Goal: Navigation & Orientation: Find specific page/section

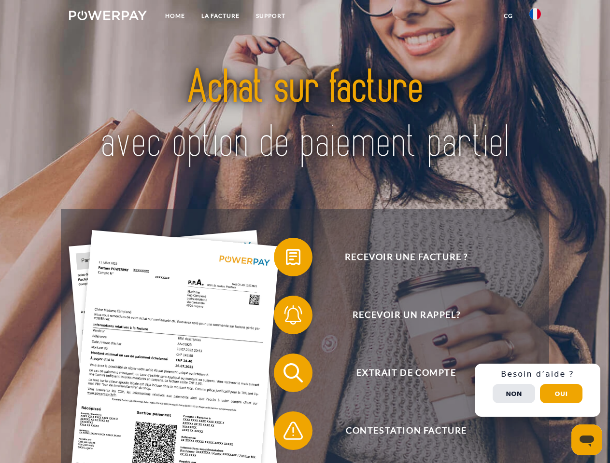
click at [108, 17] on img at bounding box center [108, 16] width 78 height 10
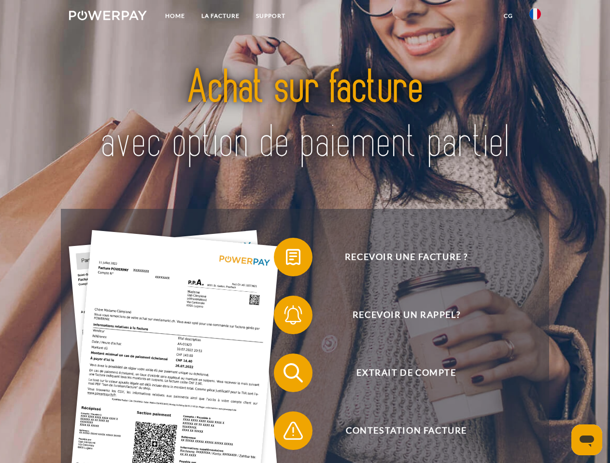
click at [535, 17] on img at bounding box center [535, 14] width 12 height 12
click at [508, 16] on link "CG" at bounding box center [508, 15] width 26 height 17
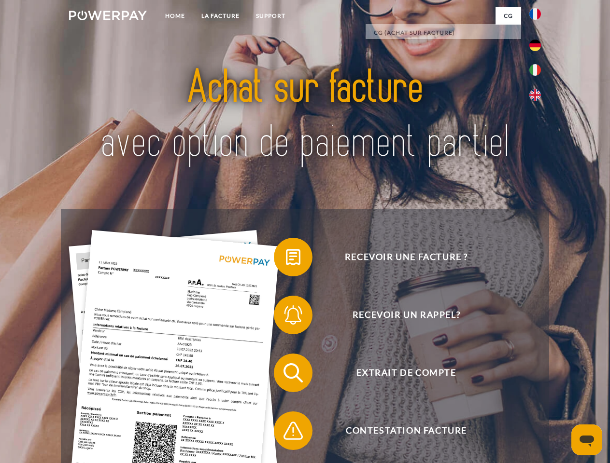
click at [286, 259] on span at bounding box center [278, 257] width 48 height 48
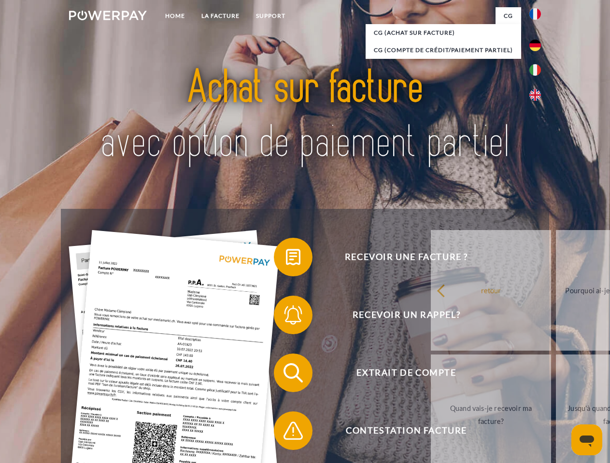
click at [286, 317] on span at bounding box center [278, 315] width 48 height 48
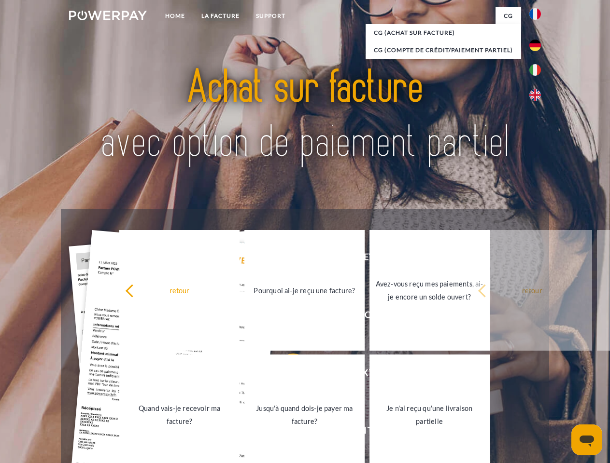
click at [286, 375] on link "Jusqu'à quand dois-je payer ma facture?" at bounding box center [304, 415] width 120 height 121
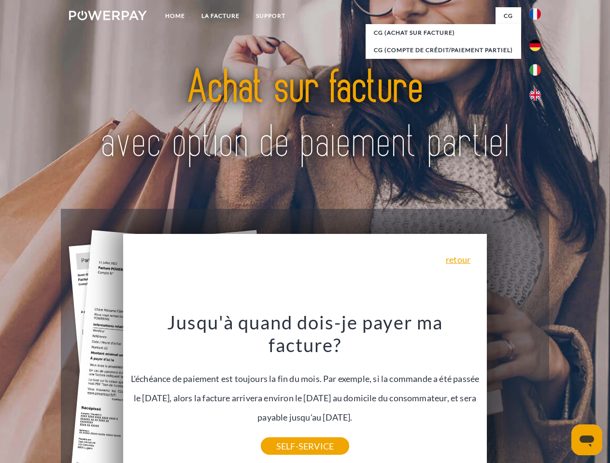
click at [537, 391] on div "Recevoir une facture ? Recevoir un rappel? Extrait de compte retour" at bounding box center [305, 402] width 488 height 386
click at [514, 392] on span "Extrait de compte" at bounding box center [406, 373] width 237 height 39
click at [561, 394] on header "Home LA FACTURE Support" at bounding box center [305, 333] width 610 height 667
